Goal: Check status: Check status

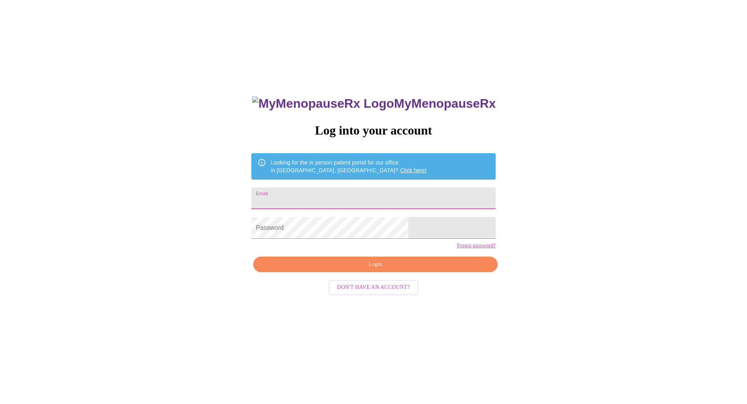
click at [345, 200] on input "Email" at bounding box center [373, 198] width 244 height 22
type input "[EMAIL_ADDRESS][DOMAIN_NAME]"
click at [338, 270] on span "Login" at bounding box center [375, 265] width 226 height 10
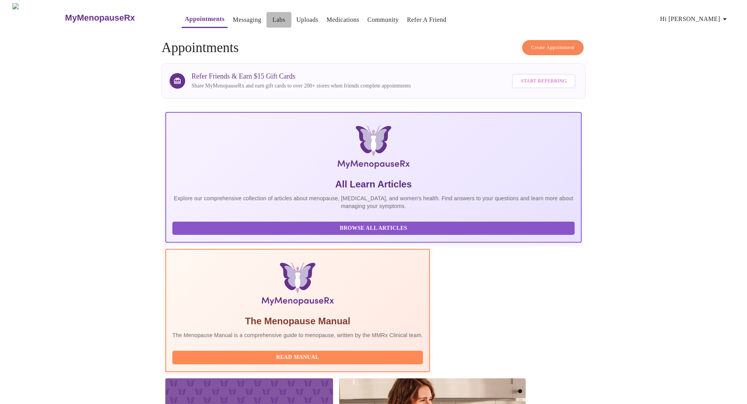
click at [272, 20] on link "Labs" at bounding box center [278, 19] width 13 height 11
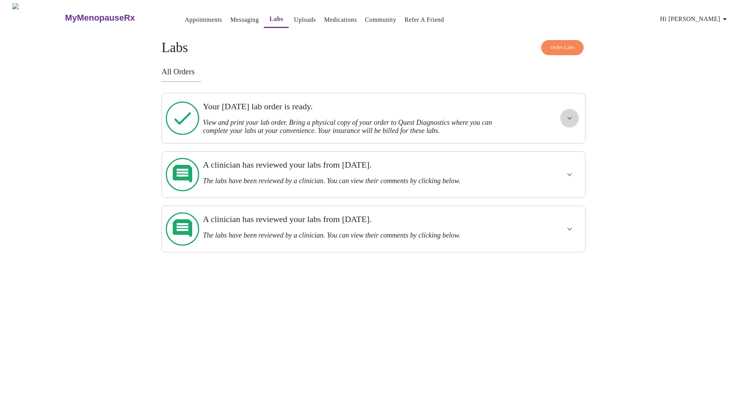
click at [568, 119] on icon "show more" at bounding box center [569, 118] width 9 height 9
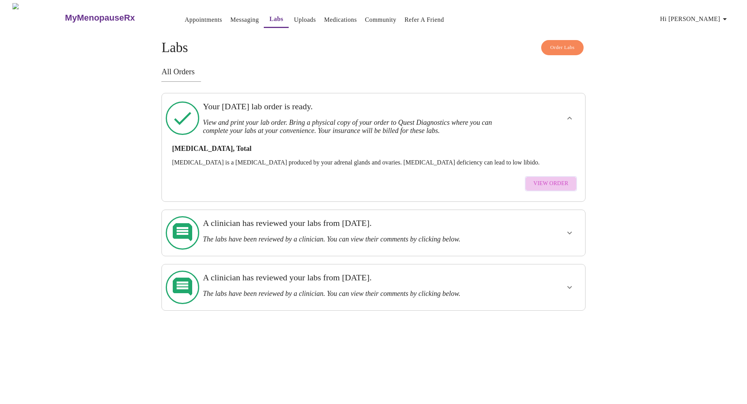
click at [559, 179] on span "View Order" at bounding box center [550, 184] width 35 height 10
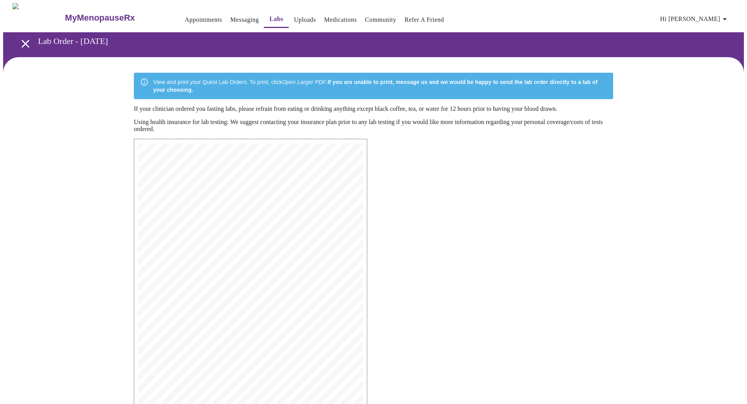
scroll to position [74, 0]
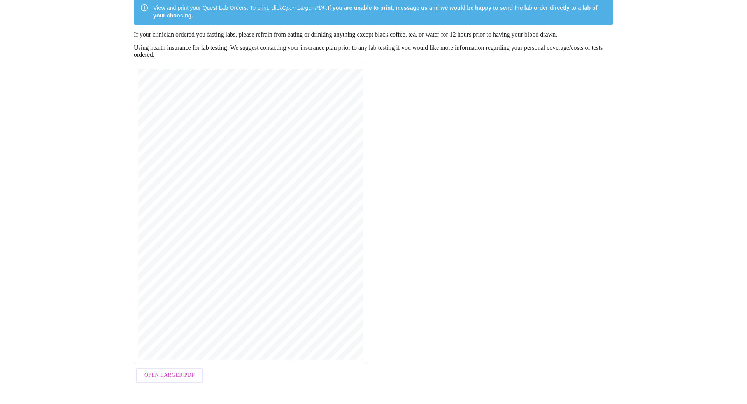
click at [163, 377] on span "Open Larger PDF" at bounding box center [169, 376] width 50 height 10
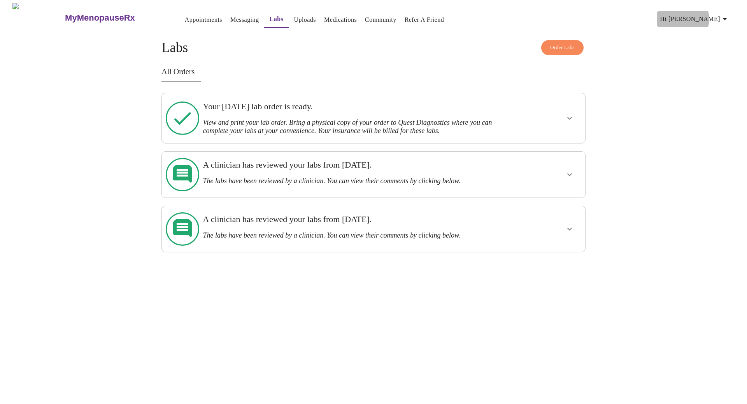
click at [718, 16] on span "Hi [PERSON_NAME]" at bounding box center [694, 19] width 69 height 11
click at [712, 62] on li "Log out" at bounding box center [715, 58] width 36 height 14
